Goal: Transaction & Acquisition: Book appointment/travel/reservation

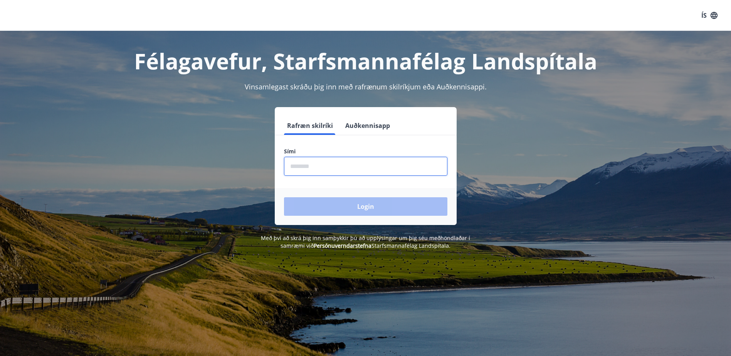
click at [324, 168] on input "phone" at bounding box center [365, 166] width 163 height 19
type input "********"
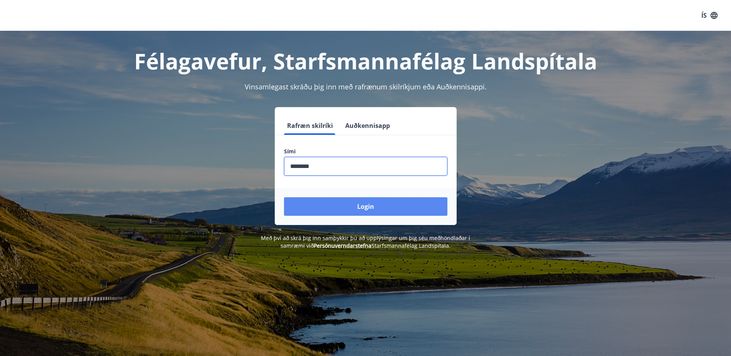
click at [326, 205] on button "Login" at bounding box center [365, 206] width 163 height 18
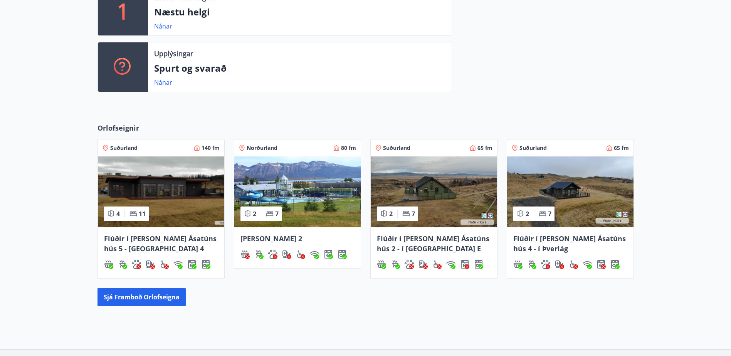
scroll to position [289, 0]
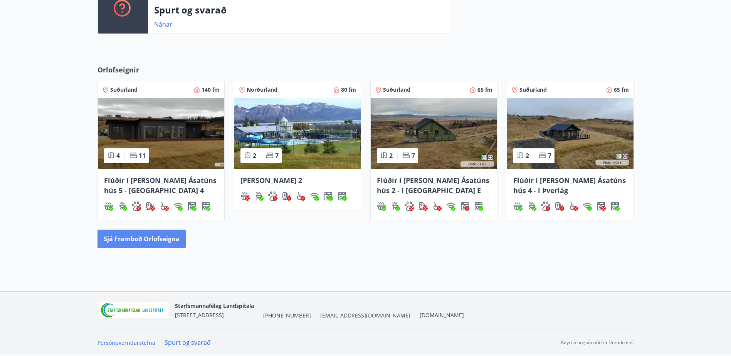
click at [129, 238] on button "Sjá framboð orlofseigna" at bounding box center [141, 239] width 88 height 18
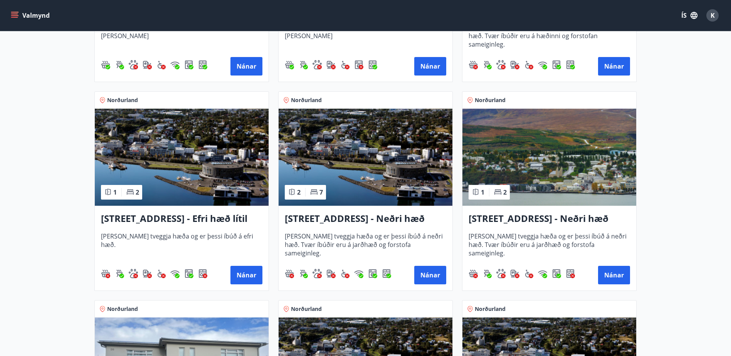
scroll to position [704, 0]
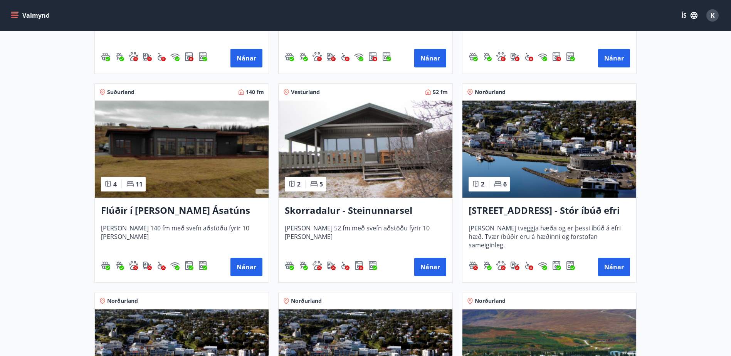
click at [345, 150] on img at bounding box center [366, 149] width 174 height 97
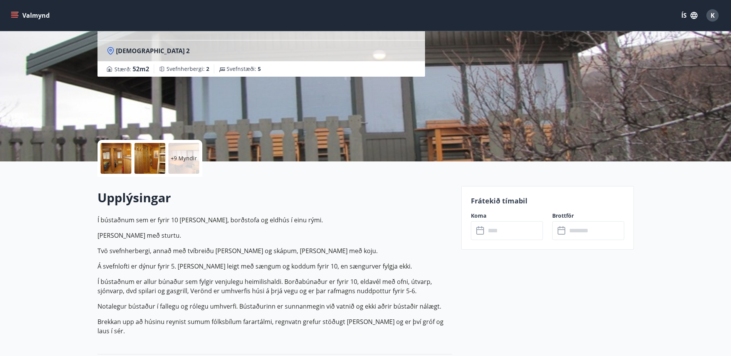
scroll to position [77, 0]
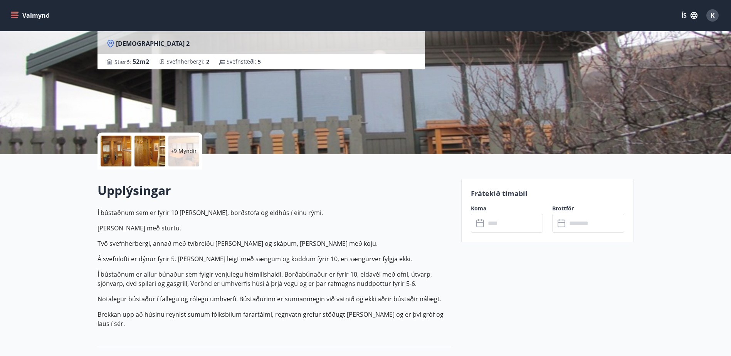
click at [120, 151] on div at bounding box center [116, 151] width 31 height 31
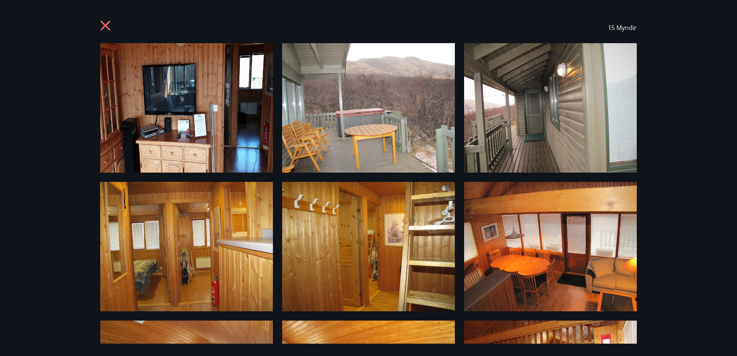
click at [657, 189] on div "15 Myndir" at bounding box center [368, 178] width 737 height 356
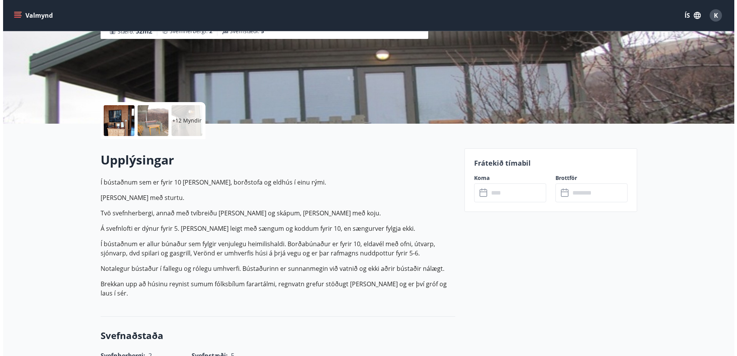
scroll to position [39, 0]
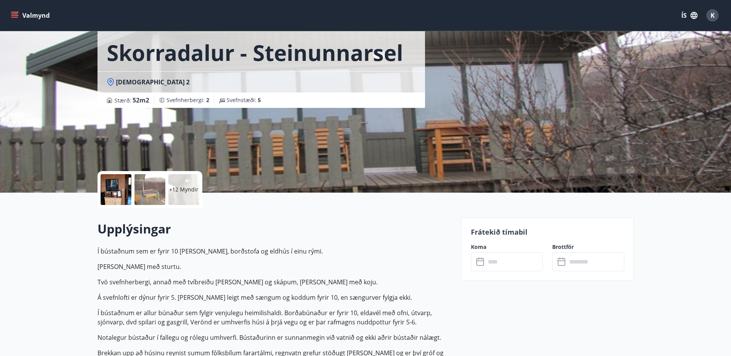
click at [182, 190] on p "+12 Myndir" at bounding box center [183, 190] width 29 height 8
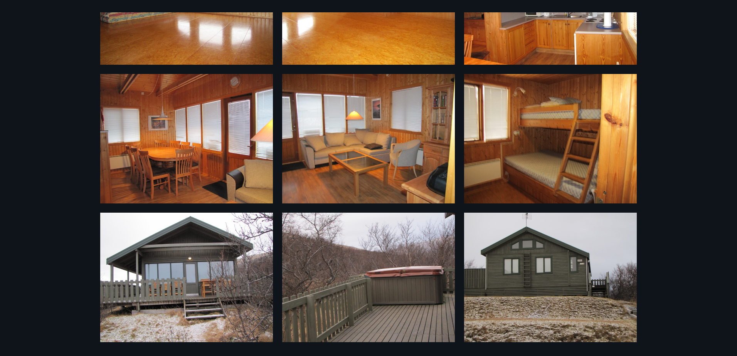
scroll to position [386, 0]
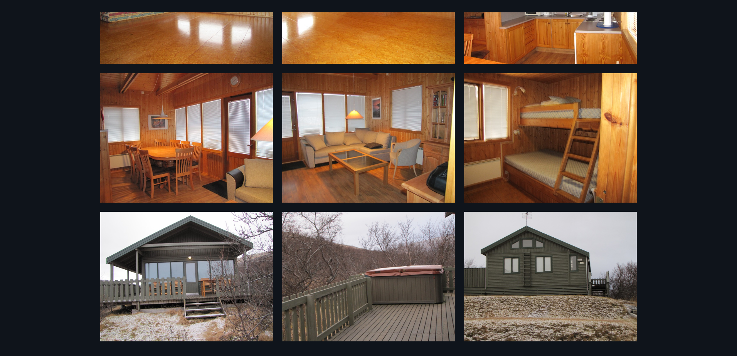
click at [357, 259] on img at bounding box center [368, 276] width 173 height 129
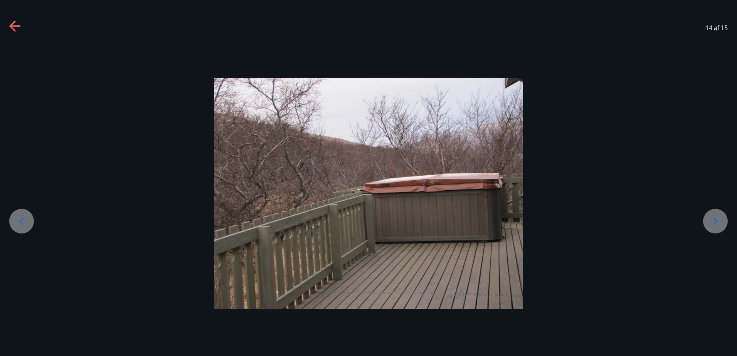
click at [10, 25] on icon at bounding box center [15, 26] width 12 height 12
